Goal: Check status: Check status

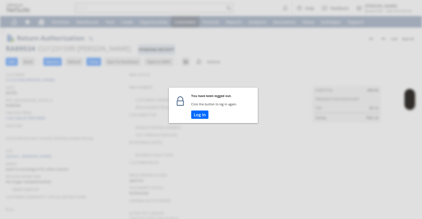
click at [194, 116] on button "Log In" at bounding box center [199, 115] width 17 height 8
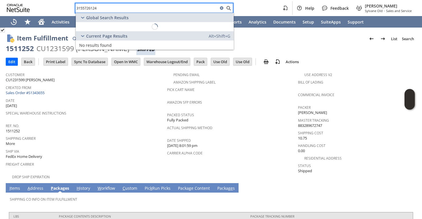
scroll to position [24, 0]
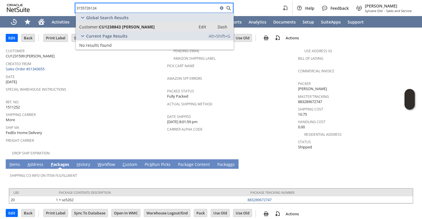
type input "3155726124"
click at [138, 24] on span "CU1238843 [PERSON_NAME]" at bounding box center [127, 26] width 56 height 5
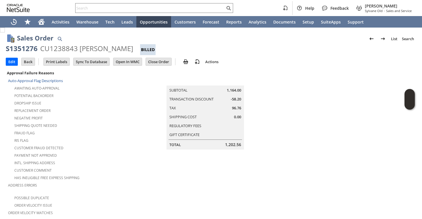
scroll to position [202, 0]
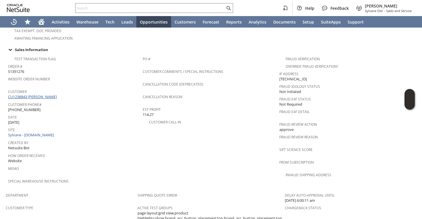
click at [44, 94] on link "CU1238843 [PERSON_NAME]" at bounding box center [33, 96] width 50 height 5
